Goal: Task Accomplishment & Management: Manage account settings

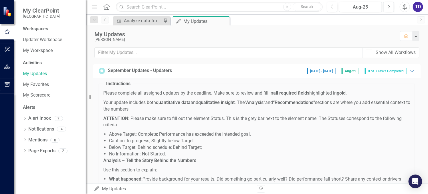
scroll to position [391, 0]
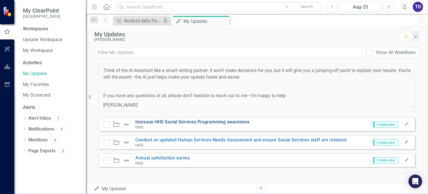
click at [214, 122] on link "Increase HHS Social Services Programming awareness" at bounding box center [193, 121] width 114 height 5
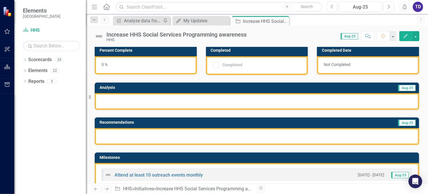
scroll to position [76, 0]
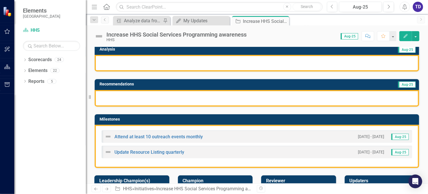
click at [392, 135] on span "Aug-25" at bounding box center [400, 137] width 17 height 6
click at [170, 136] on link "Attend at least 10 outreach events monthly" at bounding box center [159, 136] width 88 height 5
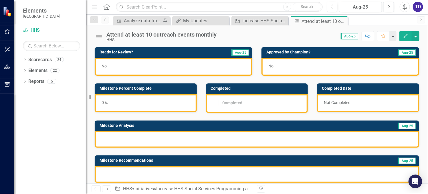
click at [216, 102] on div at bounding box center [216, 103] width 6 height 6
click at [138, 140] on div at bounding box center [257, 139] width 325 height 17
click at [330, 135] on div at bounding box center [257, 139] width 325 height 17
click at [207, 65] on div "No" at bounding box center [174, 67] width 158 height 18
click at [190, 21] on div "My Updates" at bounding box center [202, 20] width 38 height 7
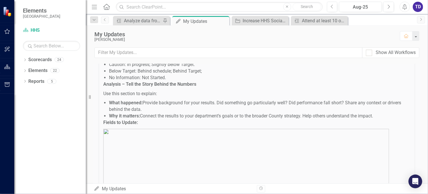
scroll to position [76, 0]
click at [133, 19] on div "Analyze data from Q3 FY 25 to see trend" at bounding box center [143, 20] width 38 height 7
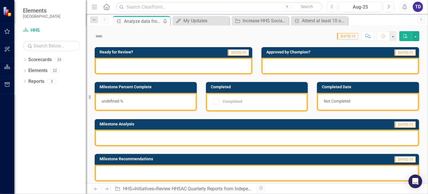
checkbox input "true"
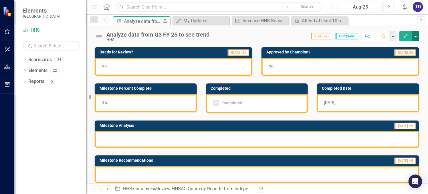
click at [418, 37] on button "button" at bounding box center [415, 36] width 7 height 10
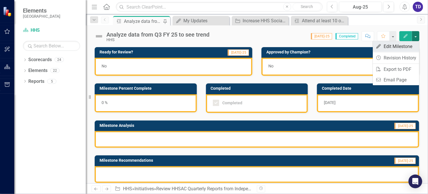
click at [397, 48] on link "Edit Edit Milestone" at bounding box center [396, 46] width 46 height 11
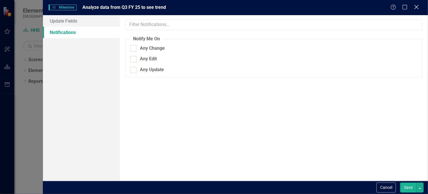
click at [420, 7] on icon "Close" at bounding box center [416, 6] width 7 height 5
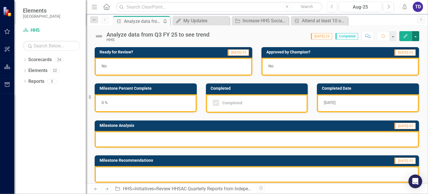
click at [416, 38] on button "button" at bounding box center [415, 36] width 7 height 10
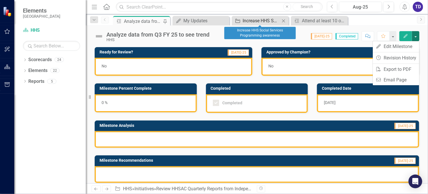
click at [253, 23] on div "Increase HHS Social Services Programming awareness" at bounding box center [262, 20] width 38 height 7
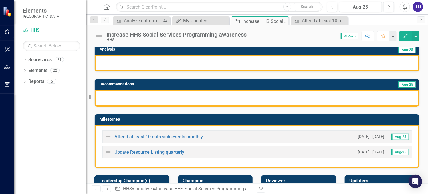
scroll to position [115, 0]
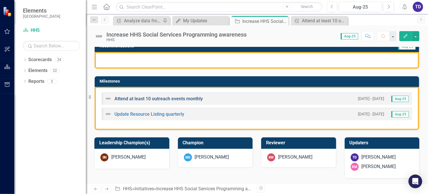
click at [161, 99] on link "Attend at least 10 outreach events monthly" at bounding box center [159, 98] width 88 height 5
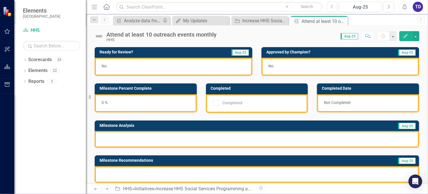
click at [148, 103] on div "0 %" at bounding box center [146, 104] width 102 height 18
click at [101, 101] on div "0 %" at bounding box center [146, 104] width 102 height 18
click at [148, 104] on div "0 %" at bounding box center [146, 104] width 102 height 18
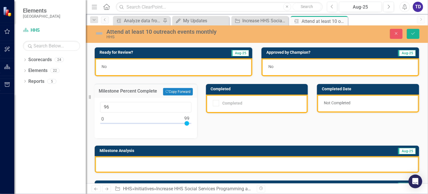
type input "100"
drag, startPoint x: 102, startPoint y: 122, endPoint x: 191, endPoint y: 125, distance: 89.7
click at [191, 125] on div "100" at bounding box center [146, 118] width 103 height 41
click at [210, 102] on div "Completed" at bounding box center [257, 104] width 102 height 19
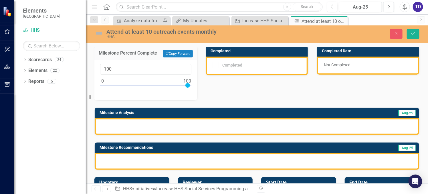
click at [267, 121] on div at bounding box center [257, 127] width 325 height 17
click at [138, 121] on div at bounding box center [257, 127] width 325 height 17
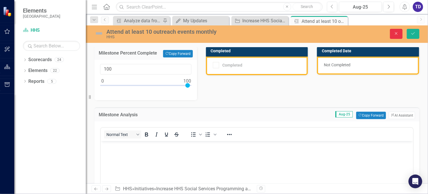
click at [400, 36] on button "Close" at bounding box center [396, 34] width 13 height 10
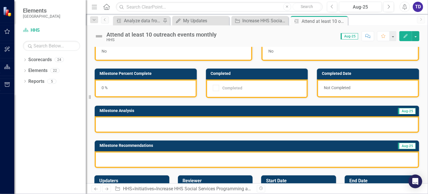
scroll to position [0, 0]
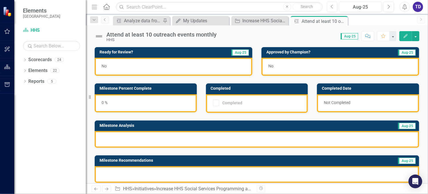
click at [185, 100] on div "0 %" at bounding box center [146, 104] width 102 height 18
drag, startPoint x: 185, startPoint y: 100, endPoint x: 170, endPoint y: 100, distance: 15.5
click at [185, 100] on div "0 %" at bounding box center [146, 104] width 102 height 18
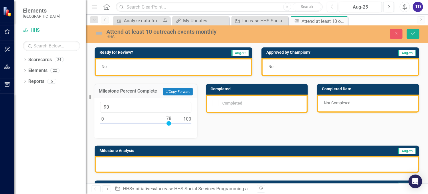
type input "100"
drag, startPoint x: 101, startPoint y: 121, endPoint x: 196, endPoint y: 127, distance: 96.1
click at [196, 127] on div "Milestone Percent Complete Copy Forward Copy Forward 100" at bounding box center [145, 108] width 111 height 62
click at [162, 162] on div at bounding box center [257, 165] width 325 height 17
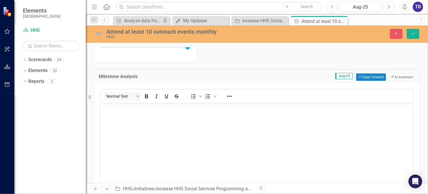
scroll to position [38, 0]
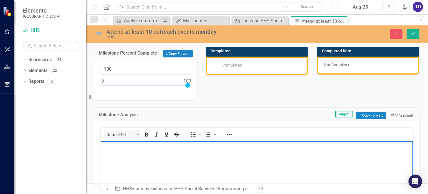
click at [128, 150] on body "Rich Text Area. Press ALT-0 for help." at bounding box center [257, 184] width 313 height 86
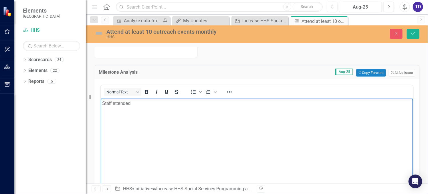
scroll to position [0, 0]
